Goal: Check status: Check status

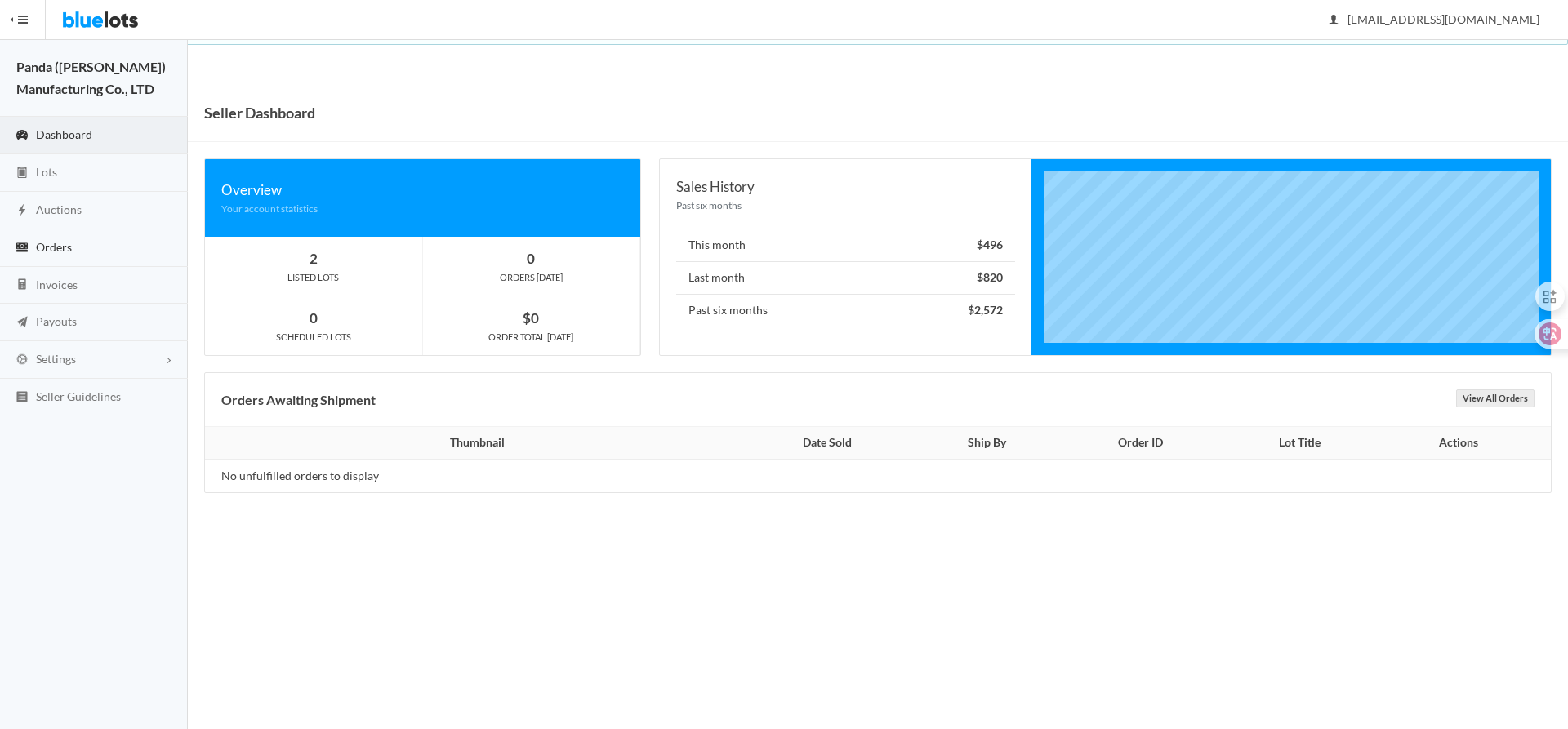
click at [67, 246] on span "Orders" at bounding box center [54, 247] width 36 height 13
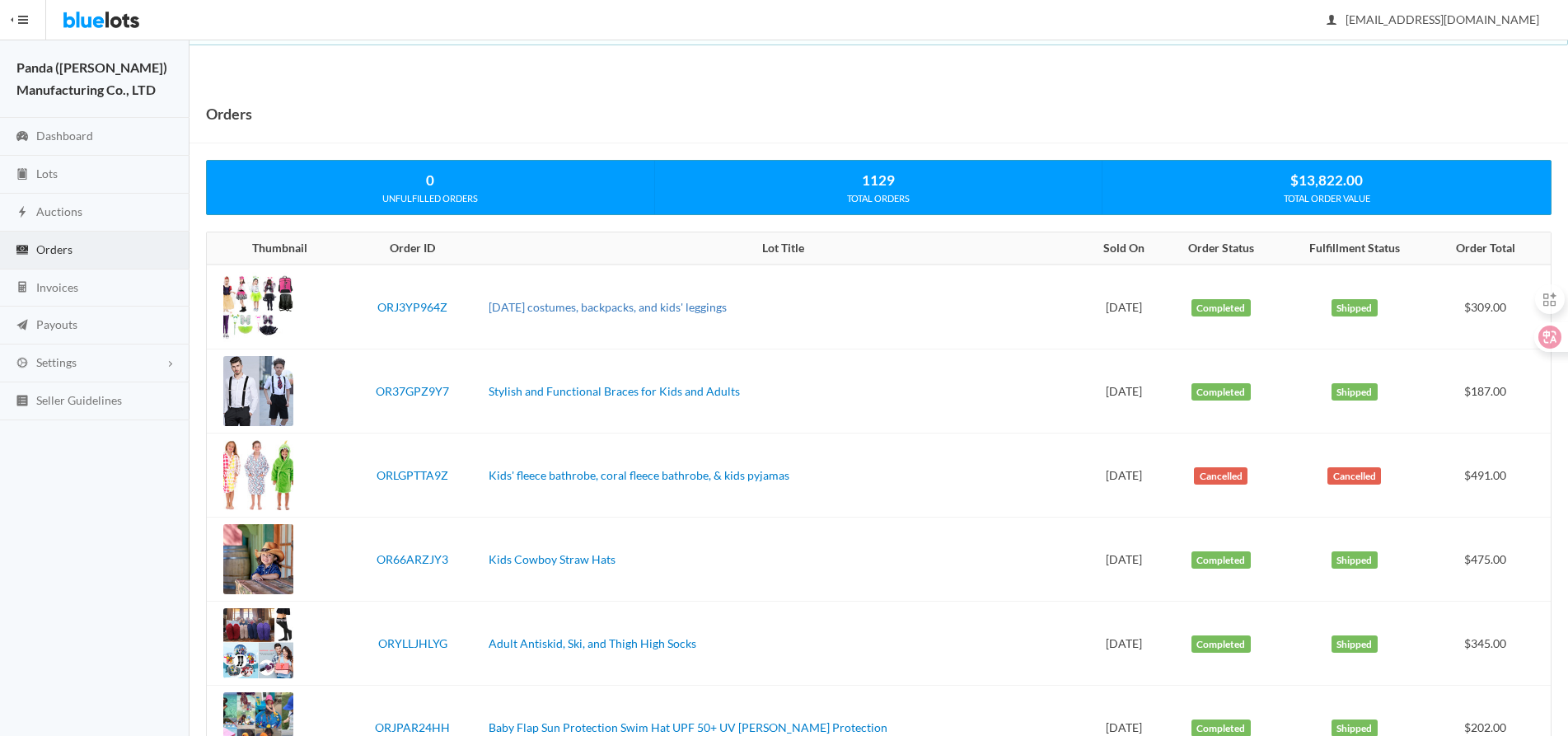
click at [611, 305] on link "[DATE] costumes, backpacks, and kids' leggings" at bounding box center [608, 307] width 238 height 14
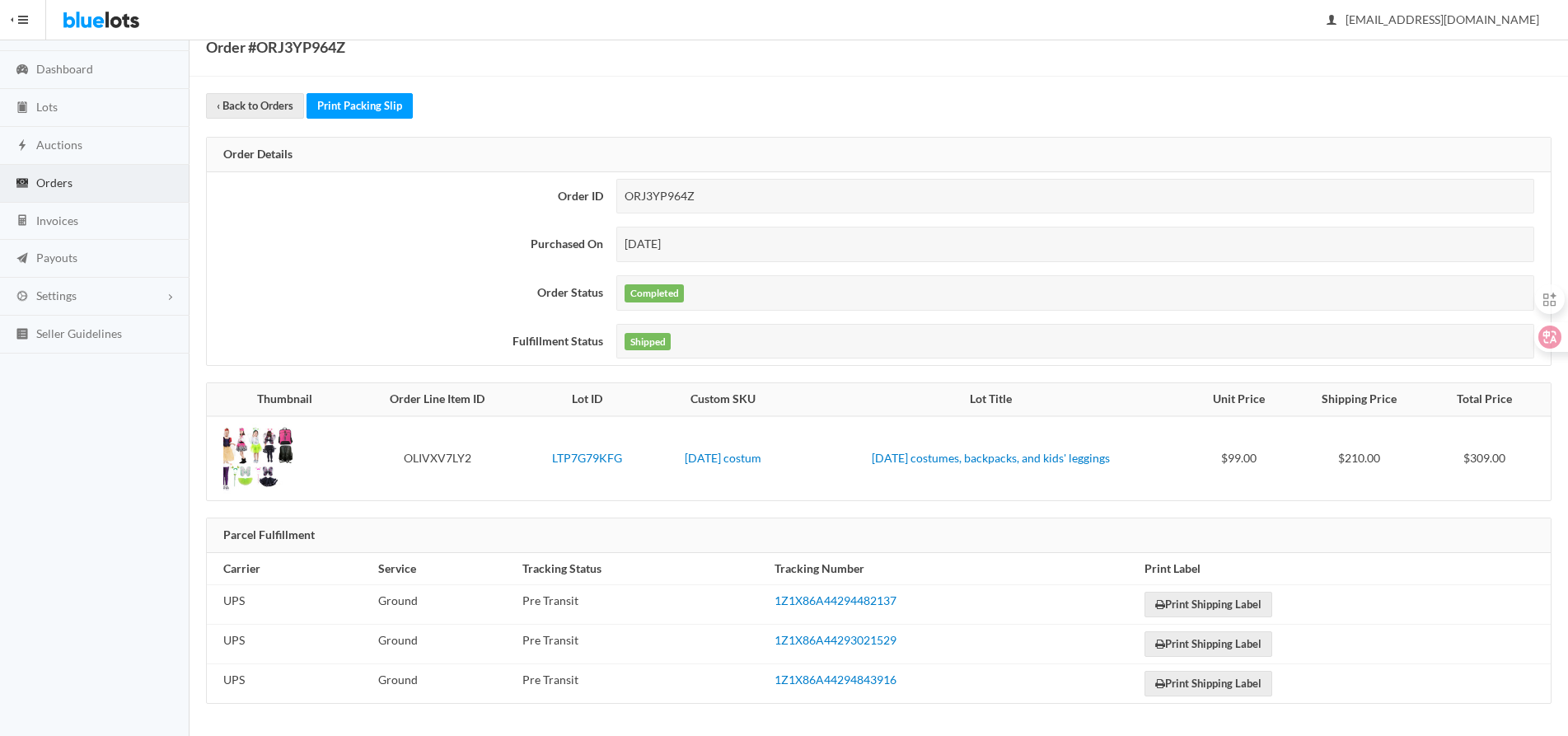
scroll to position [67, 0]
click at [566, 457] on link "LTP7G79KFG" at bounding box center [587, 457] width 70 height 14
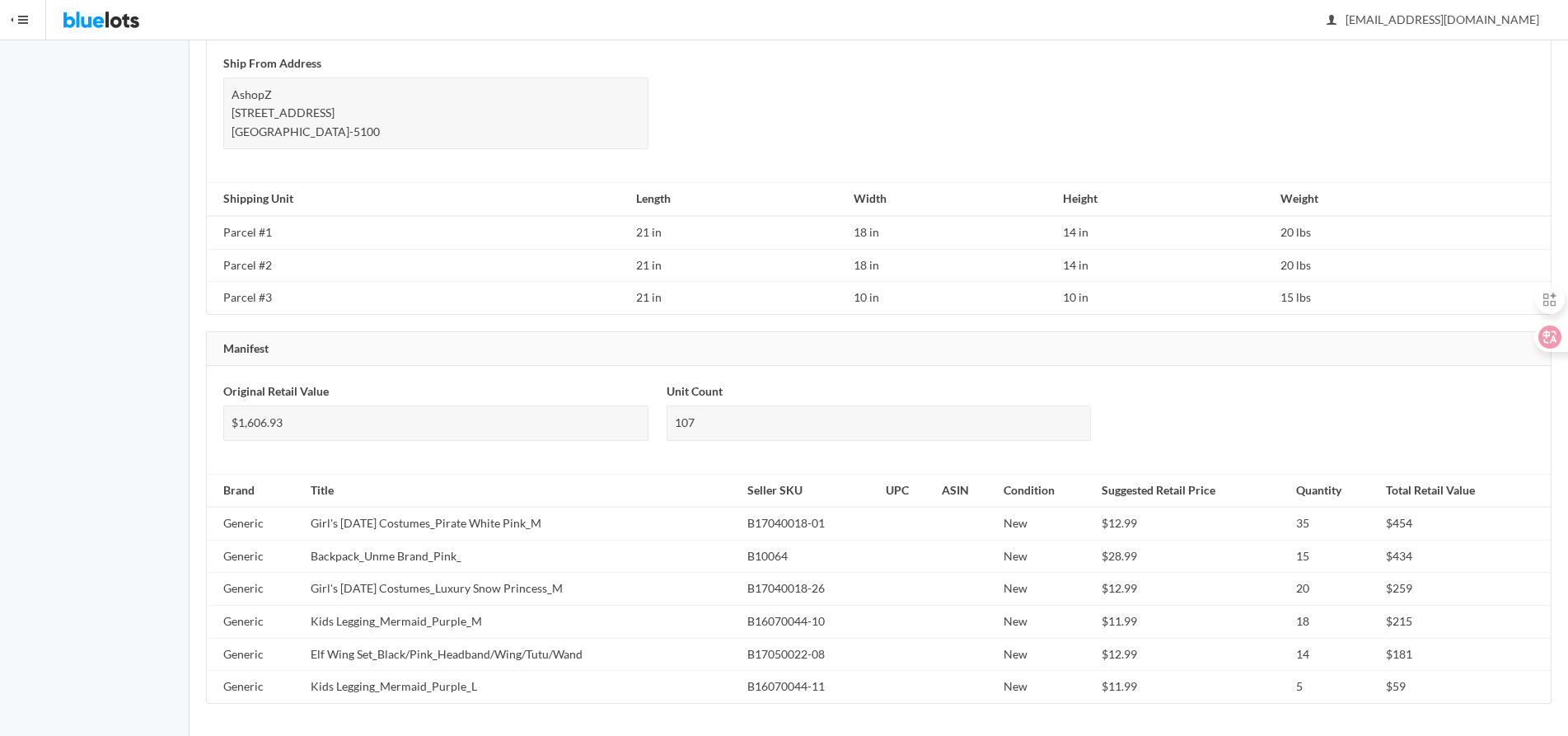
scroll to position [1049, 0]
drag, startPoint x: 594, startPoint y: 525, endPoint x: 304, endPoint y: 522, distance: 290.0
click at [304, 522] on td "Girl's [DATE] Costumes_Pirate White Pink_M" at bounding box center [523, 522] width 437 height 33
copy td "Girl's [DATE] Costumes_Pirate White Pink_M"
drag, startPoint x: 472, startPoint y: 566, endPoint x: 310, endPoint y: 560, distance: 162.1
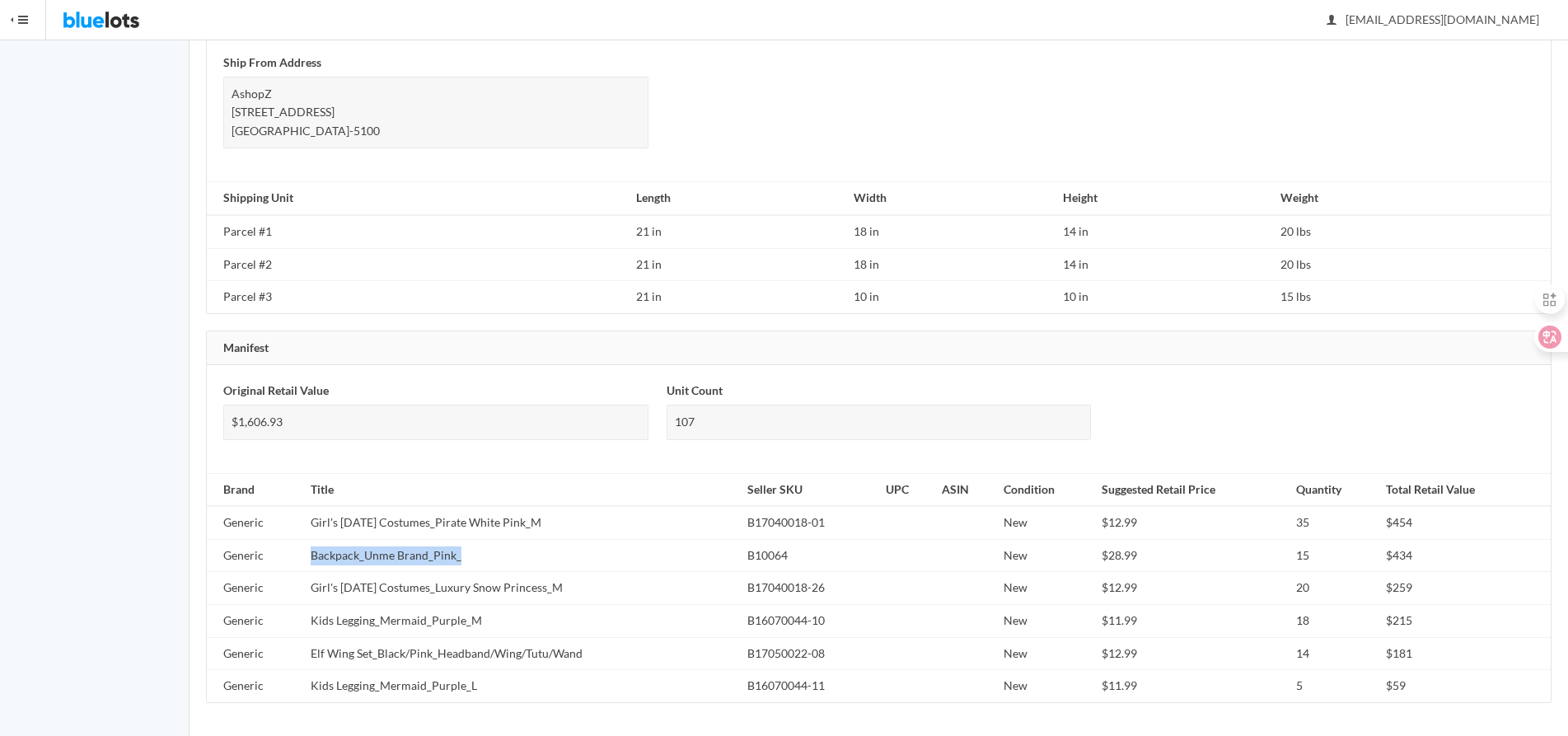
click at [310, 560] on td "Backpack_Unme Brand_Pink_" at bounding box center [523, 556] width 437 height 33
copy td "Backpack_Unme Brand_Pink_"
click at [601, 592] on td "Girl's [DATE] Costumes_Luxury Snow Princess_M" at bounding box center [523, 589] width 437 height 33
drag, startPoint x: 588, startPoint y: 589, endPoint x: 312, endPoint y: 595, distance: 276.1
click at [312, 595] on td "Girl's [DATE] Costumes_Luxury Snow Princess_M" at bounding box center [523, 589] width 437 height 33
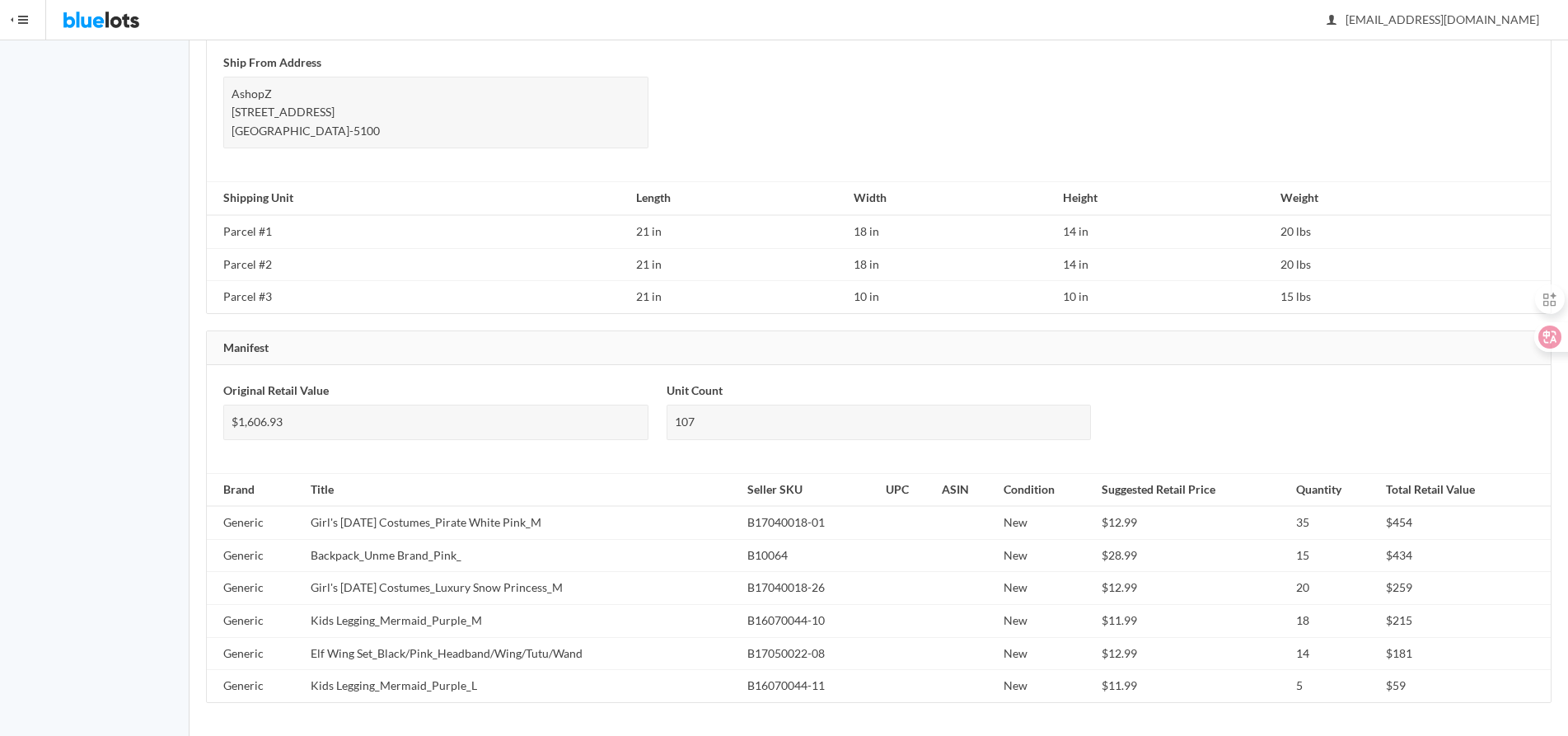
copy td "Girl's [DATE] Costumes_Luxury Snow Princess_M"
click at [551, 608] on td "Kids Legging_Mermaid_Purple_M" at bounding box center [523, 621] width 437 height 33
drag, startPoint x: 481, startPoint y: 624, endPoint x: 313, endPoint y: 624, distance: 168.0
click at [313, 624] on td "Kids Legging_Mermaid_Purple_M" at bounding box center [523, 621] width 437 height 33
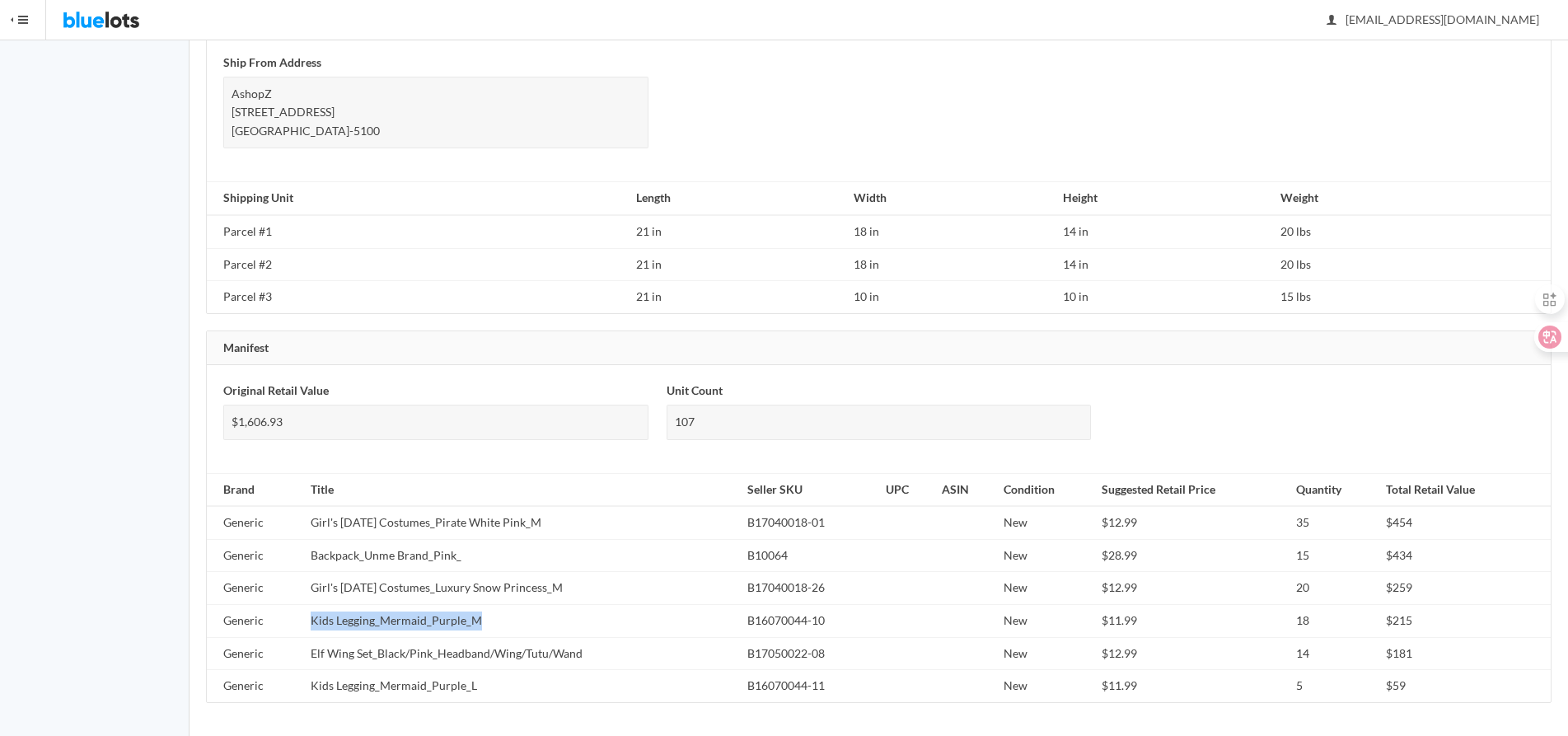
copy td "Kids Legging_Mermaid_Purple_M"
drag, startPoint x: 594, startPoint y: 658, endPoint x: 300, endPoint y: 657, distance: 294.0
click at [300, 657] on tr "Generic Elf Wing Set_Black/Pink_Headband/Wing/Tutu/Wand B17050022-08 New $12.99…" at bounding box center [878, 653] width 1344 height 33
copy tr "Elf Wing Set_Black/Pink_Headband/Wing/Tutu/Wand"
click at [494, 681] on td "Kids Legging_Mermaid_Purple_L" at bounding box center [523, 687] width 437 height 32
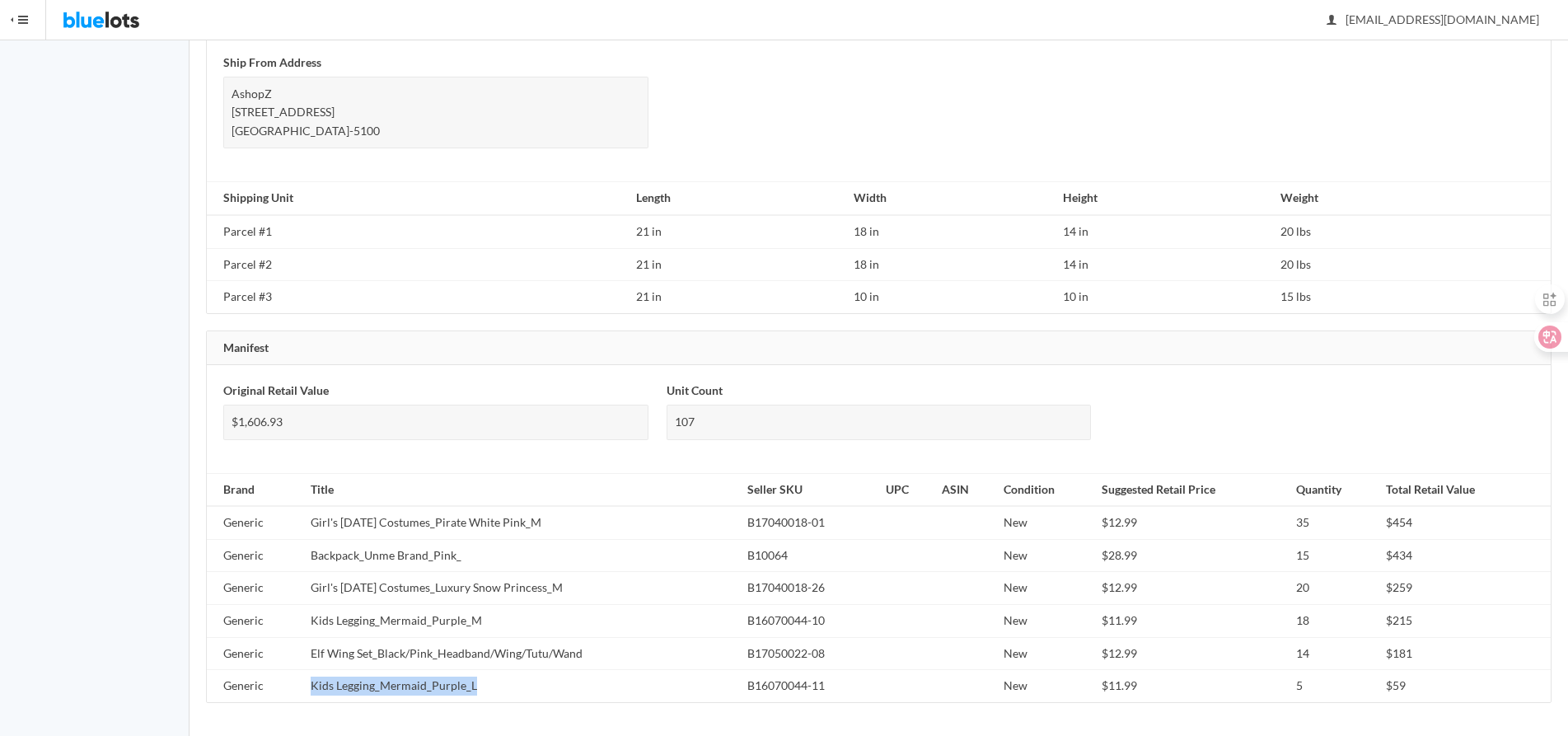
drag, startPoint x: 480, startPoint y: 688, endPoint x: 1533, endPoint y: 524, distance: 1065.7
click at [313, 682] on td "Kids Legging_Mermaid_Purple_L" at bounding box center [523, 687] width 437 height 32
copy td "Kids Legging_Mermaid_Purple_L"
click at [494, 236] on td "Parcel #1" at bounding box center [418, 231] width 423 height 33
